Goal: Transaction & Acquisition: Purchase product/service

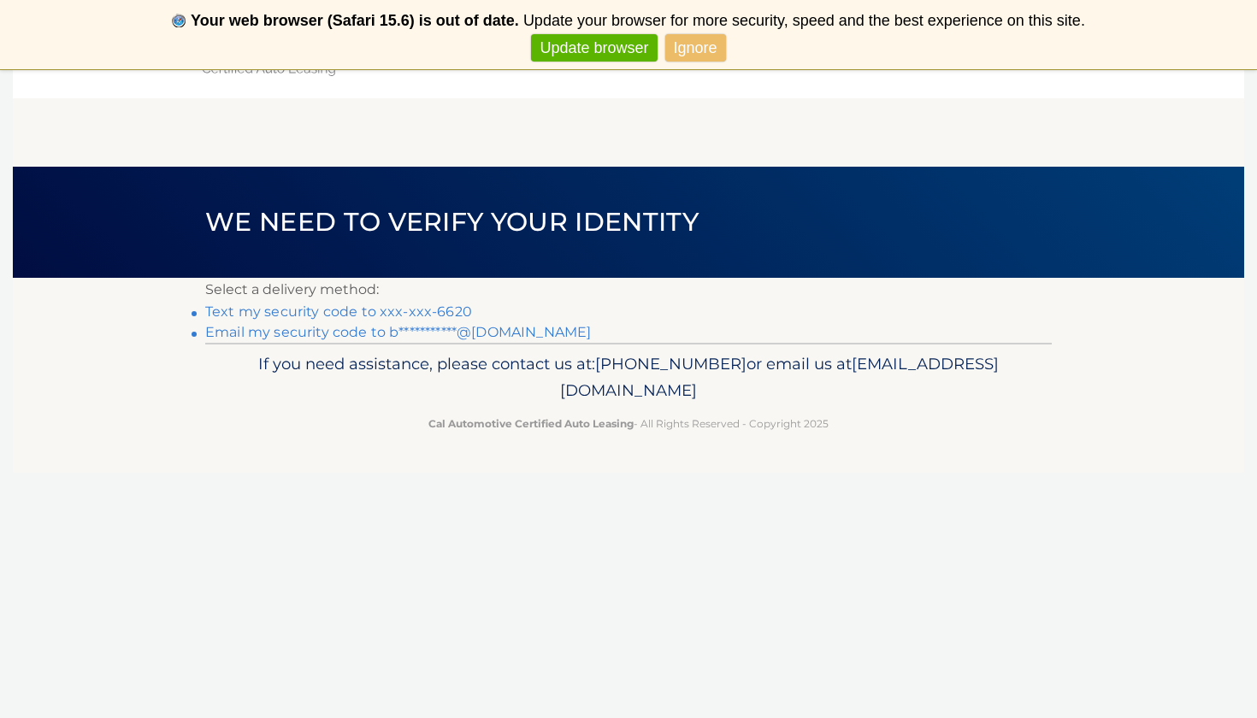
click at [426, 313] on link "Text my security code to xxx-xxx-6620" at bounding box center [338, 311] width 267 height 16
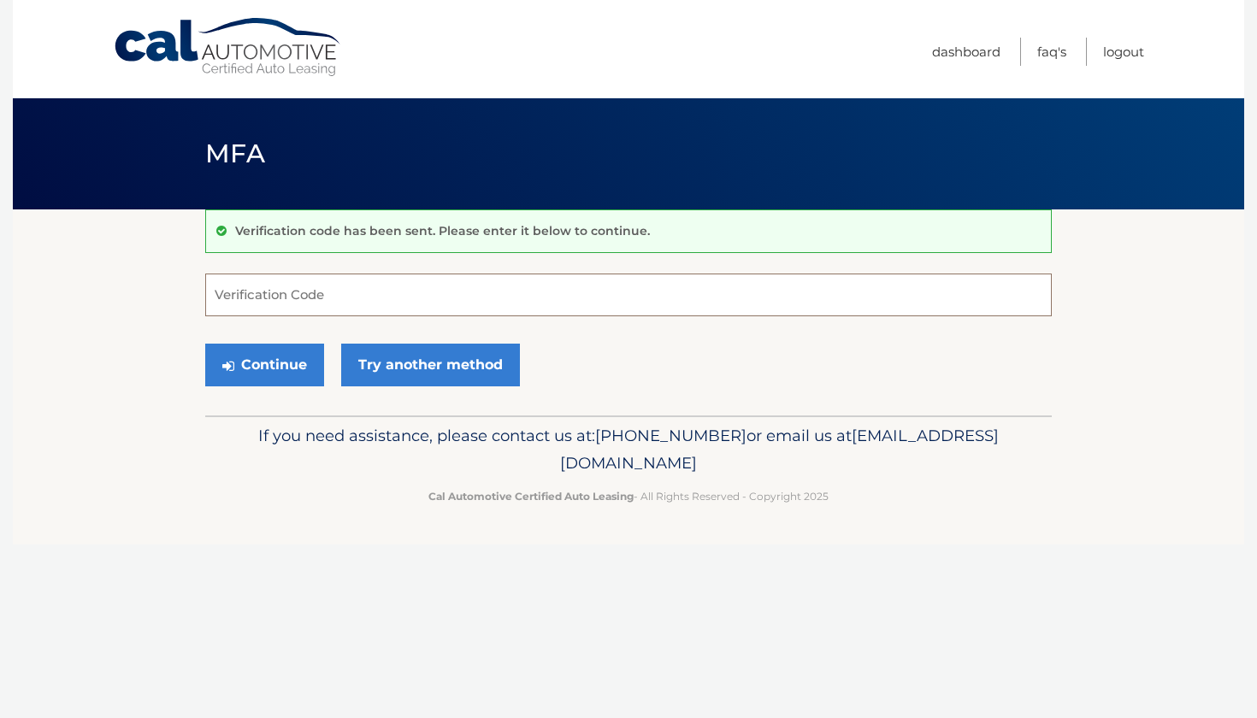
click at [557, 286] on input "Verification Code" at bounding box center [628, 295] width 846 height 43
type input "663978"
click at [294, 356] on button "Continue" at bounding box center [264, 365] width 119 height 43
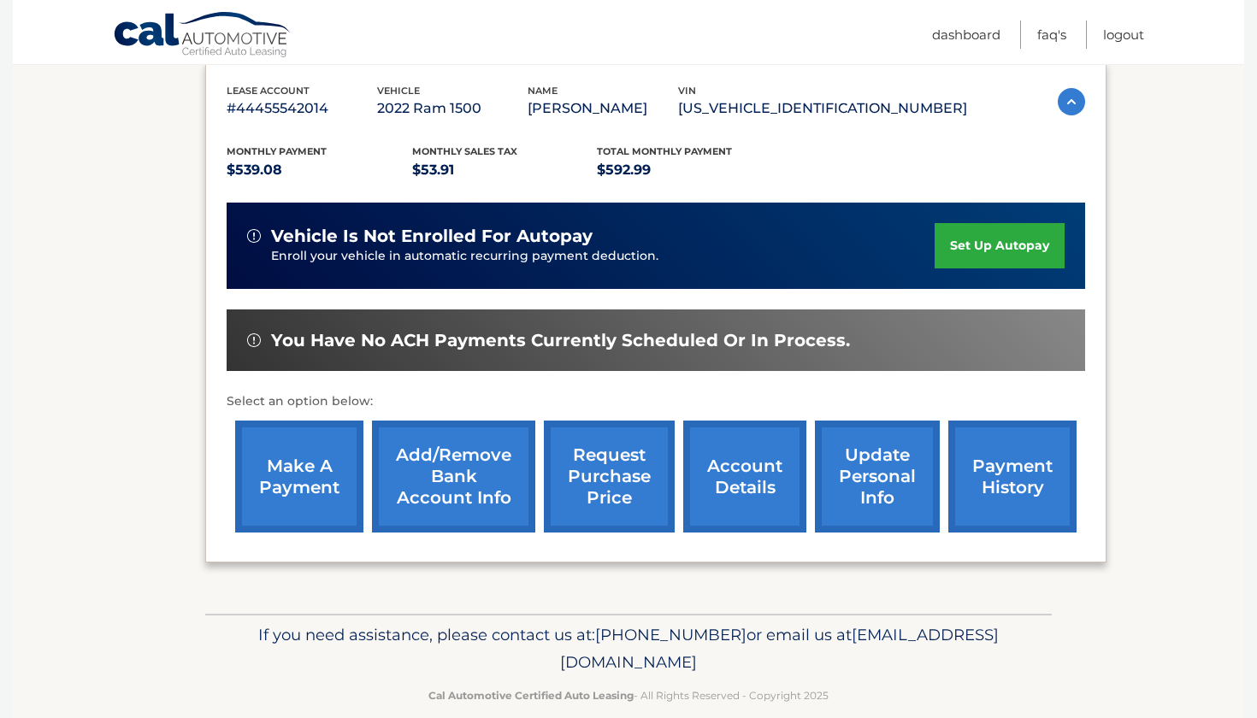
scroll to position [299, 0]
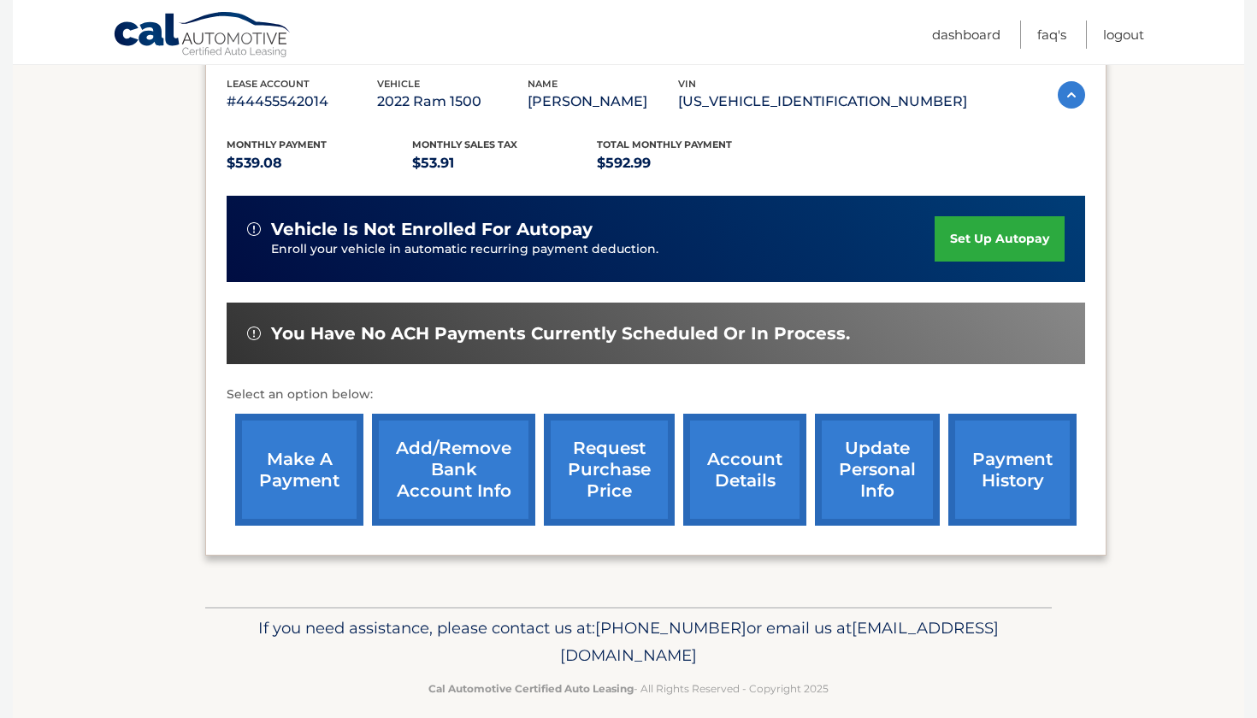
click at [327, 473] on link "make a payment" at bounding box center [299, 470] width 128 height 112
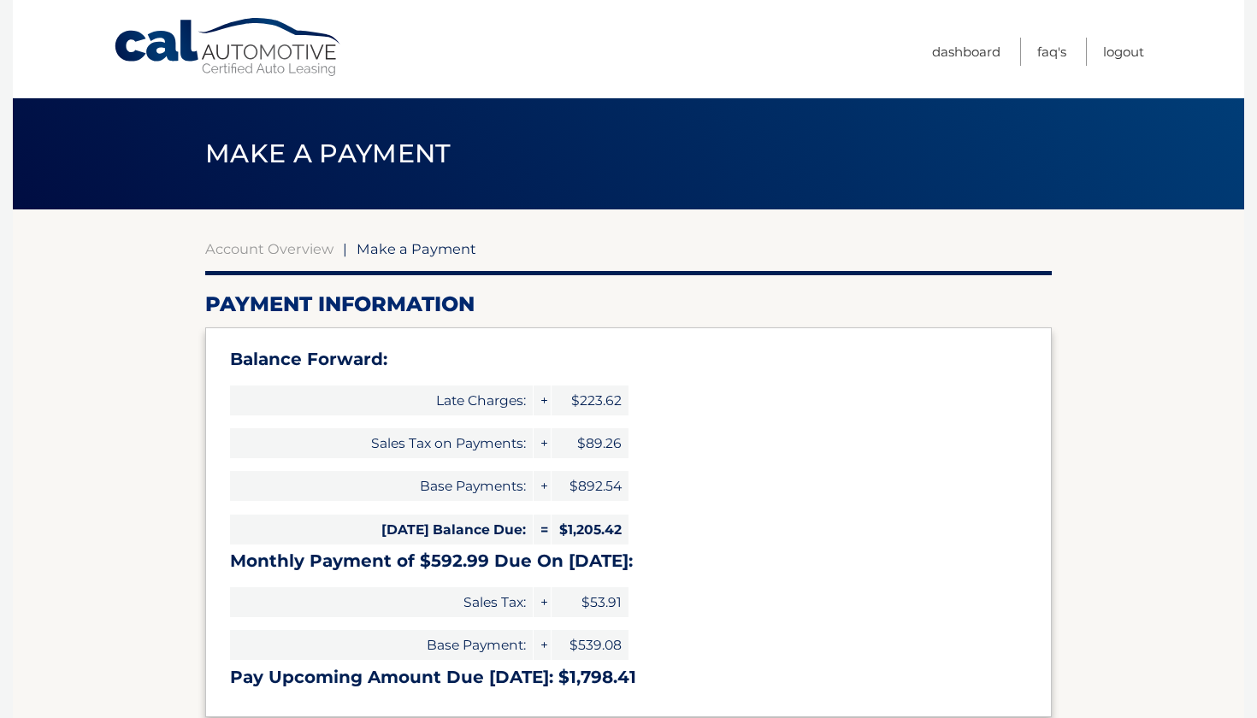
select select "MmI3ZGEwZTYtZTI5Zi00Y2YzLTkzYjEtMDYwZmRmODU1MjY4"
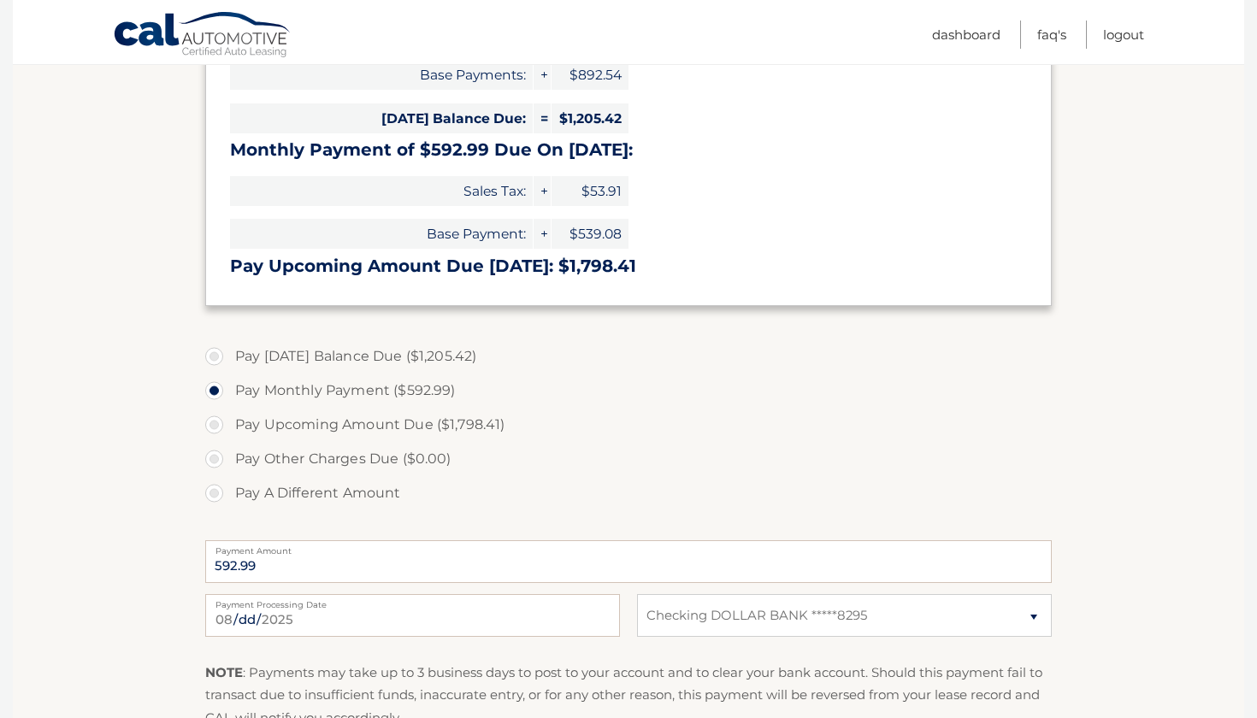
scroll to position [423, 0]
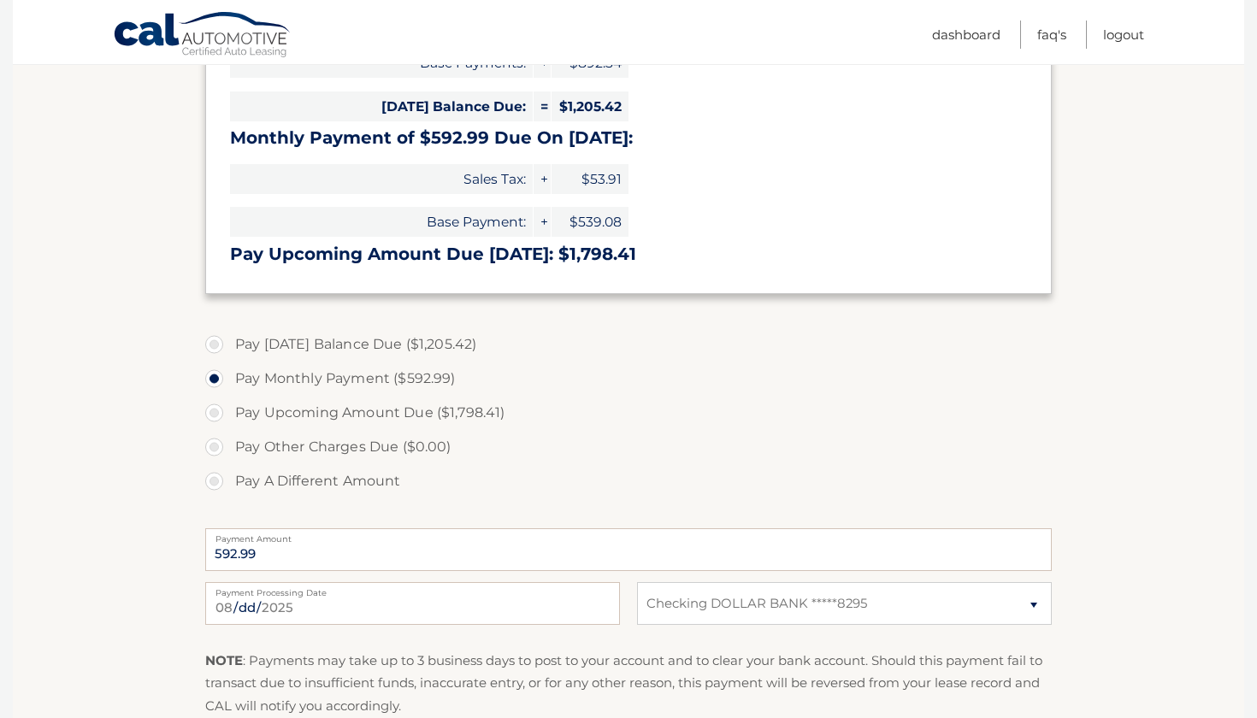
click at [218, 441] on label "Pay Other Charges Due ($0.00)" at bounding box center [628, 447] width 846 height 34
click at [217, 483] on label "Pay A Different Amount" at bounding box center [628, 481] width 846 height 34
click at [217, 483] on input "Pay A Different Amount" at bounding box center [220, 477] width 17 height 27
radio input "true"
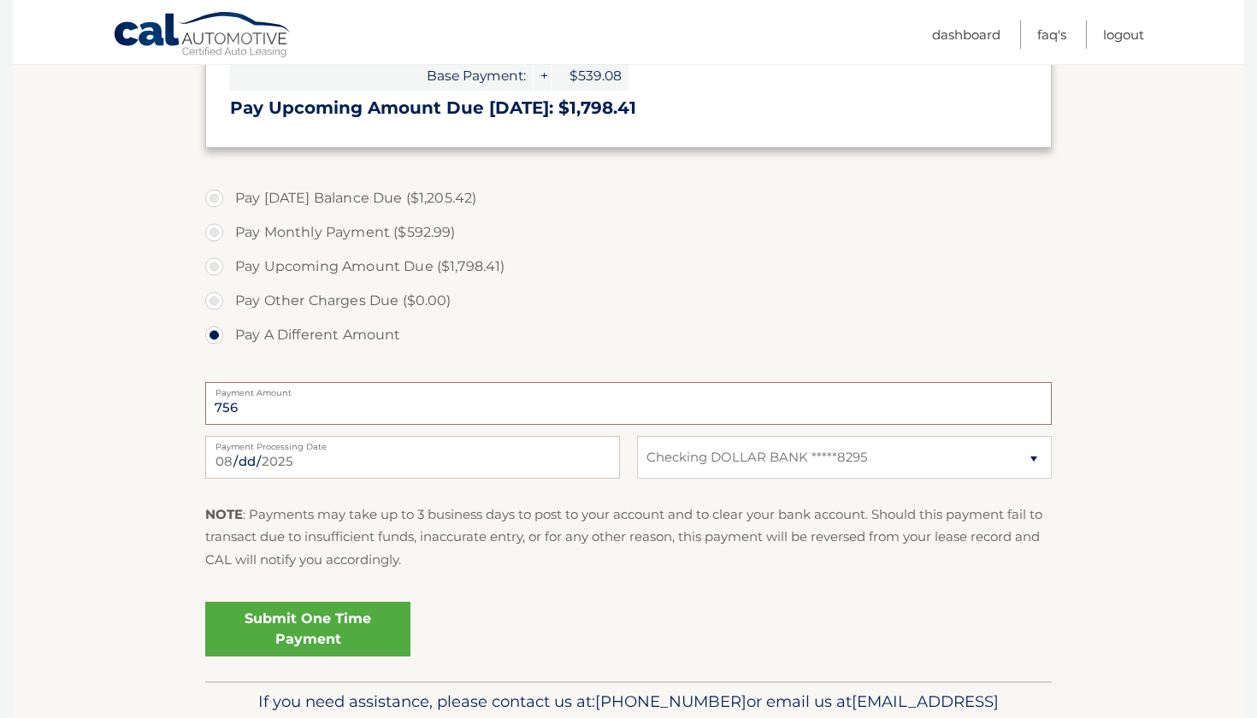
scroll to position [577, 0]
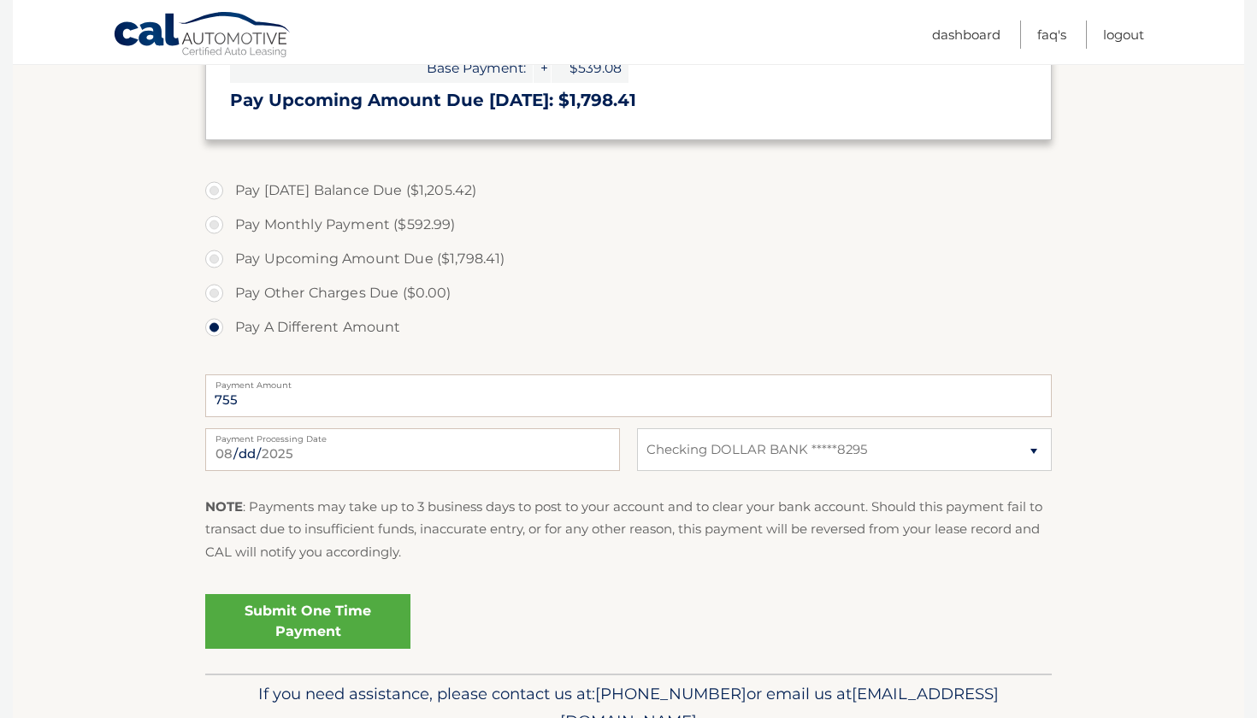
click at [347, 605] on link "Submit One Time Payment" at bounding box center [307, 621] width 205 height 55
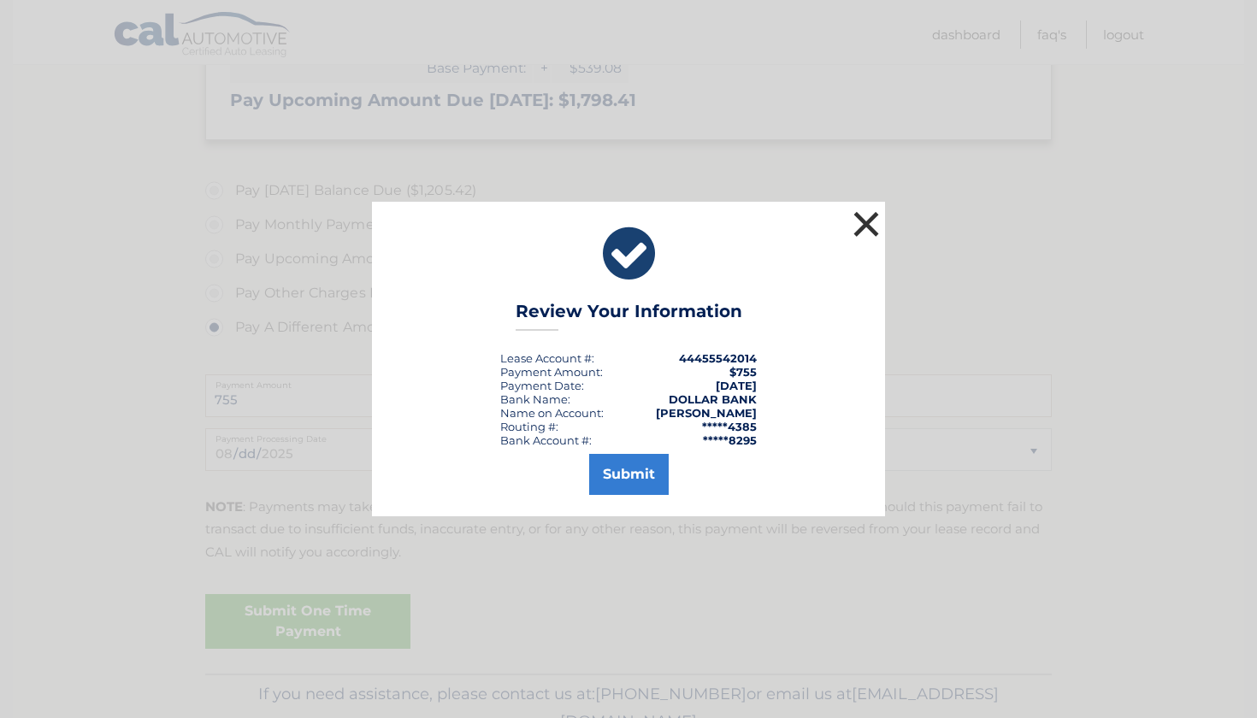
click at [860, 220] on button "×" at bounding box center [866, 224] width 34 height 34
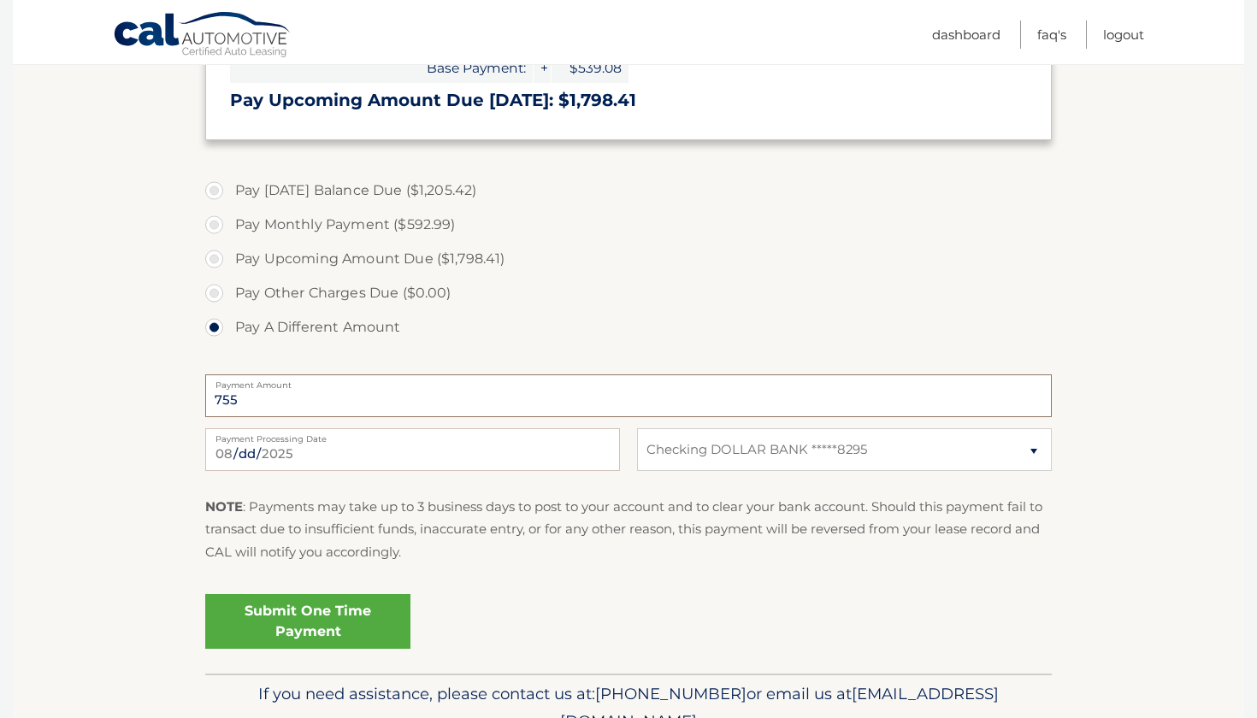
click at [391, 398] on input "755" at bounding box center [628, 395] width 846 height 43
type input "7"
